Goal: Task Accomplishment & Management: Complete application form

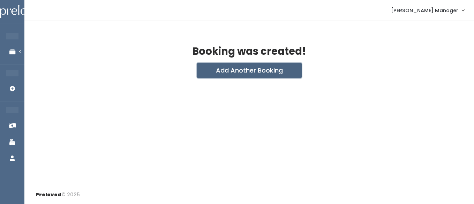
click at [248, 70] on button "Add Another Booking" at bounding box center [249, 70] width 105 height 15
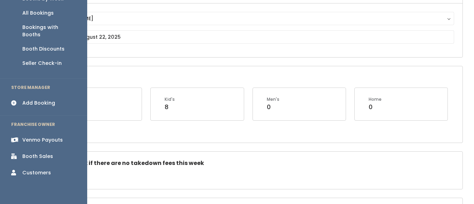
scroll to position [74, 0]
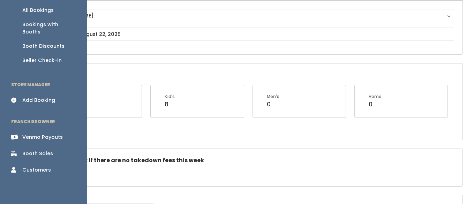
click at [37, 134] on div "Venmo Payouts" at bounding box center [42, 137] width 40 height 7
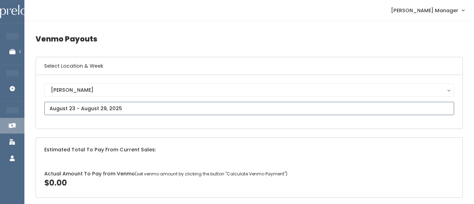
click at [88, 111] on input "text" at bounding box center [249, 108] width 410 height 13
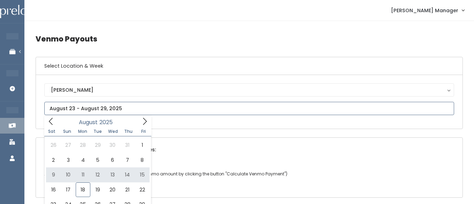
type input "August 9 to August 15"
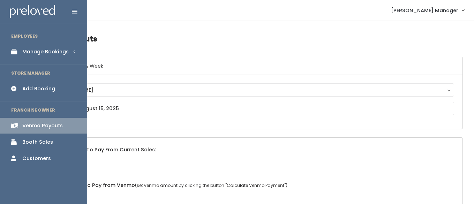
click at [38, 56] on link "Manage Bookings" at bounding box center [43, 52] width 87 height 16
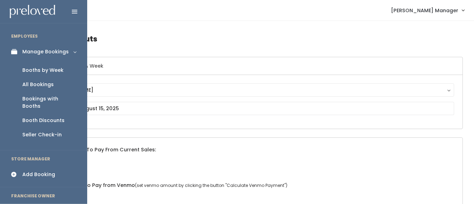
click at [38, 70] on div "Booths by Week" at bounding box center [42, 70] width 41 height 7
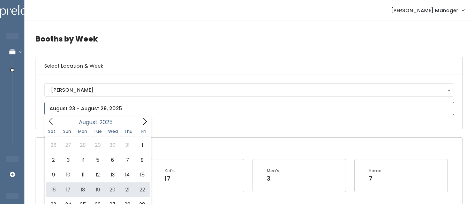
type input "[DATE] to [DATE]"
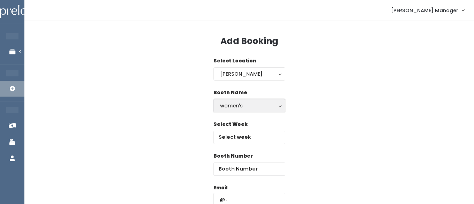
click at [239, 104] on div "women's" at bounding box center [249, 106] width 59 height 8
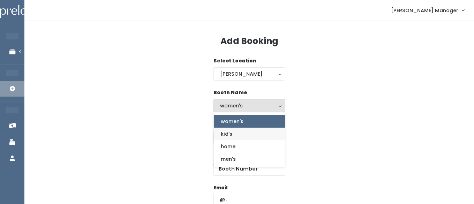
click at [227, 136] on span "kid's" at bounding box center [227, 134] width 12 height 8
select select "kids"
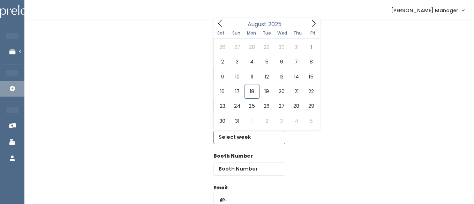
click at [235, 136] on input "text" at bounding box center [250, 137] width 72 height 13
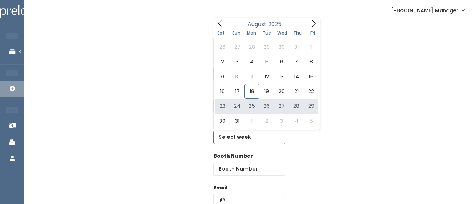
type input "August 23 to August 29"
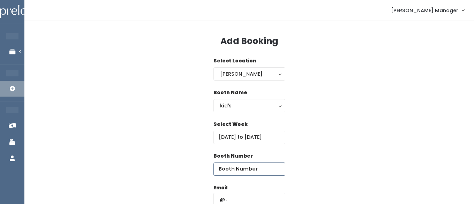
click at [263, 172] on input "number" at bounding box center [250, 169] width 72 height 13
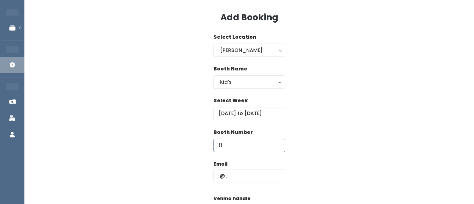
scroll to position [35, 0]
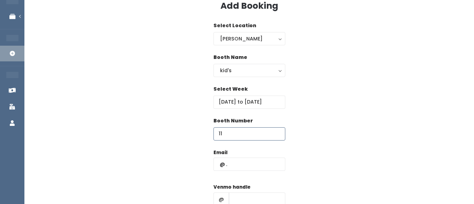
type input "11"
click at [246, 166] on input "text" at bounding box center [250, 164] width 72 height 13
type input "ljburton3@yahoo.com"
click at [253, 196] on input "text" at bounding box center [257, 199] width 57 height 13
type input "hhhh"
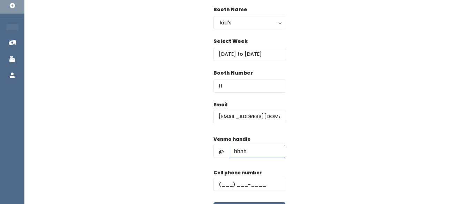
scroll to position [93, 0]
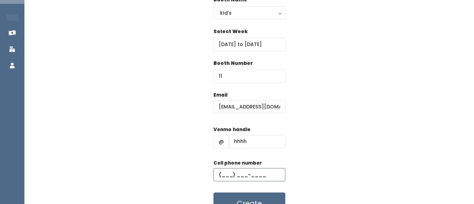
click at [248, 176] on input "text" at bounding box center [250, 174] width 72 height 13
type input "(555) 555-5555"
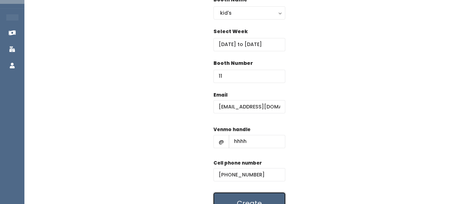
click at [246, 193] on button "Create" at bounding box center [250, 204] width 72 height 22
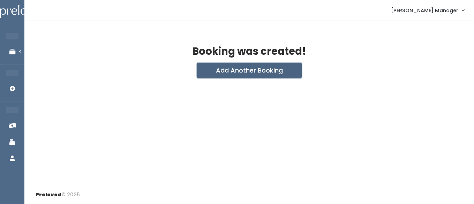
click at [252, 73] on button "Add Another Booking" at bounding box center [249, 70] width 105 height 15
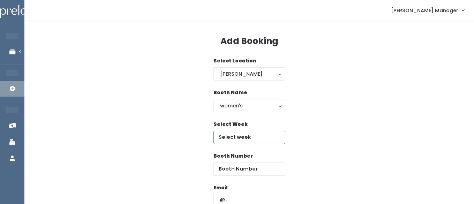
click at [234, 134] on input "text" at bounding box center [250, 137] width 72 height 13
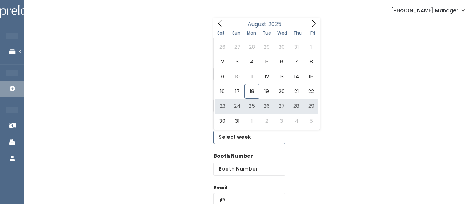
type input "August 23 to August 29"
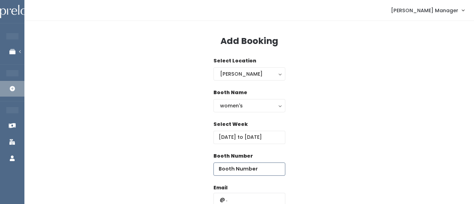
click at [257, 170] on input "number" at bounding box center [250, 169] width 72 height 13
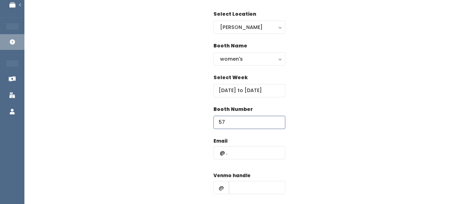
scroll to position [48, 0]
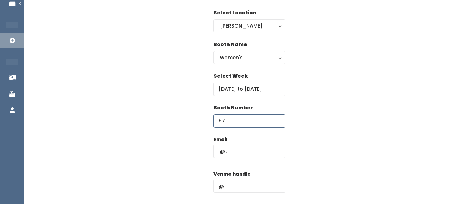
type input "57"
click at [246, 155] on input "text" at bounding box center [250, 151] width 72 height 13
type input "ljburton3@yahoo.com"
click at [244, 185] on input "text" at bounding box center [257, 186] width 57 height 13
type input "hhhh"
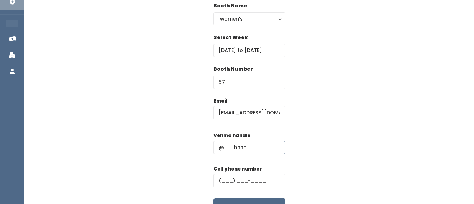
scroll to position [92, 0]
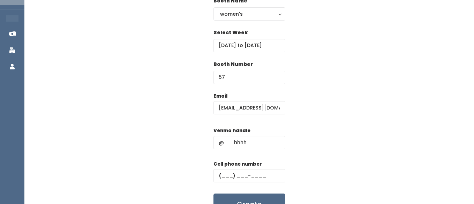
click at [232, 167] on div "Cell phone number" at bounding box center [250, 175] width 72 height 28
click at [237, 180] on input "text" at bounding box center [250, 175] width 72 height 13
type input "(555) 555-5555"
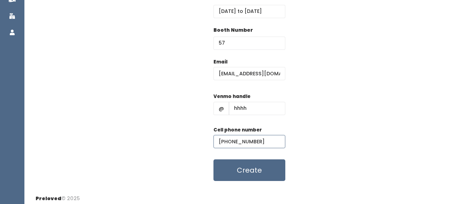
scroll to position [130, 0]
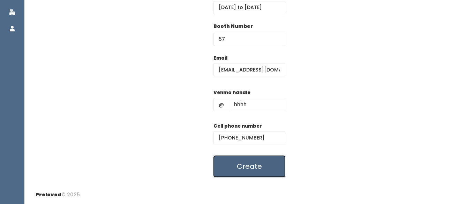
click at [244, 175] on button "Create" at bounding box center [250, 167] width 72 height 22
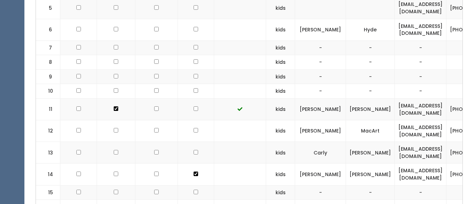
scroll to position [333, 0]
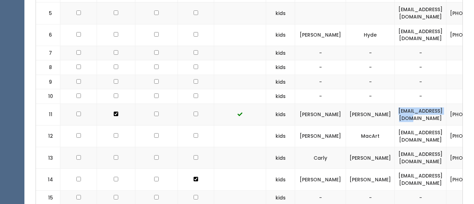
drag, startPoint x: 430, startPoint y: 115, endPoint x: 370, endPoint y: 114, distance: 59.7
click at [395, 114] on td "ljburton3@yahoo.com" at bounding box center [421, 115] width 52 height 22
copy td "ljburton3@yahoo.com"
